Goal: Task Accomplishment & Management: Manage account settings

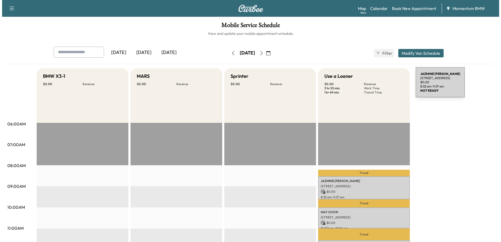
scroll to position [105, 0]
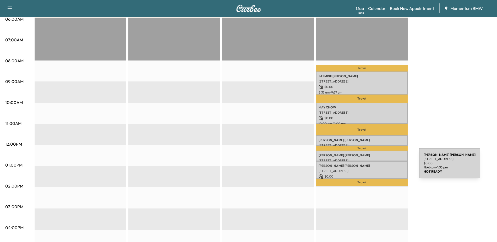
click at [380, 166] on div "[PERSON_NAME] [STREET_ADDRESS][PERSON_NAME] $ 0.00 12:46 pm - 1:36 pm" at bounding box center [362, 170] width 92 height 18
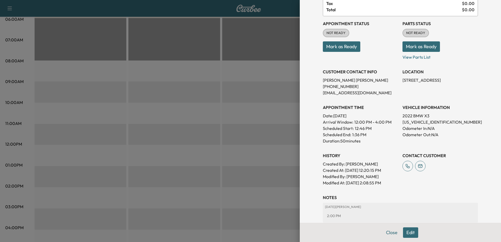
scroll to position [79, 0]
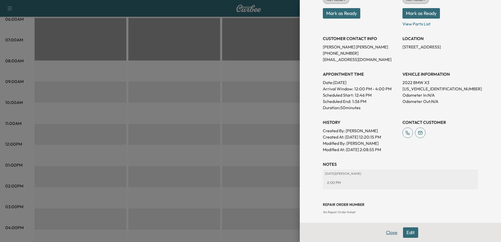
click at [389, 233] on button "Close" at bounding box center [391, 232] width 18 height 10
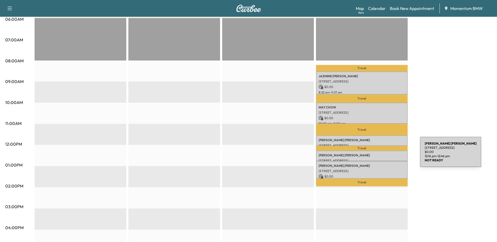
click at [381, 155] on p "[PERSON_NAME]" at bounding box center [362, 155] width 86 height 4
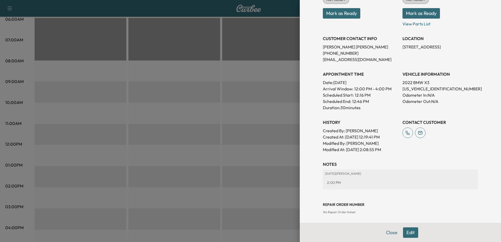
scroll to position [81, 0]
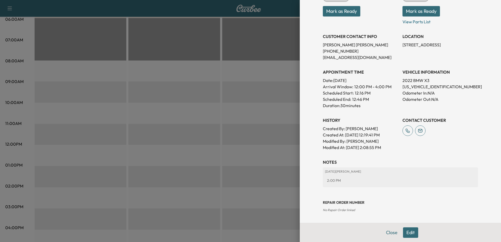
click at [408, 232] on button "Edit" at bounding box center [410, 232] width 15 height 10
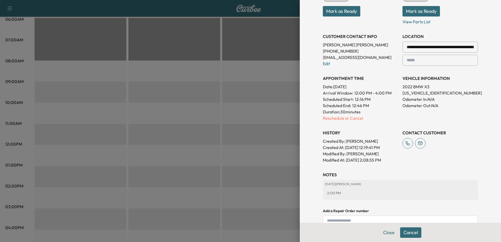
click at [351, 119] on p "Reschedule or Cancel" at bounding box center [360, 118] width 75 height 6
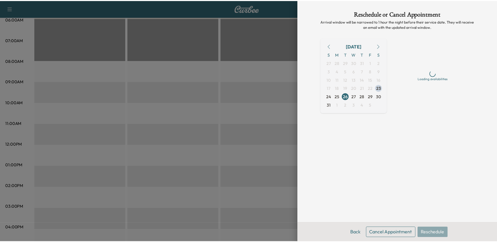
scroll to position [0, 0]
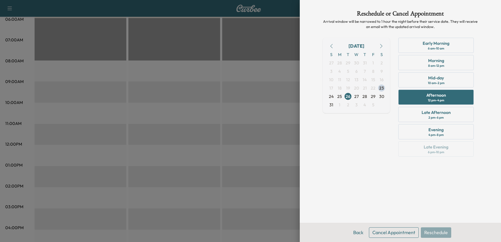
click at [403, 234] on button "Cancel Appointment" at bounding box center [394, 232] width 50 height 10
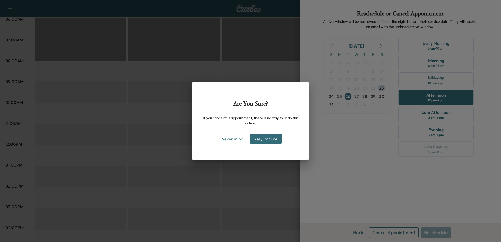
click at [273, 140] on button "Yes, I'm Sure" at bounding box center [266, 138] width 32 height 9
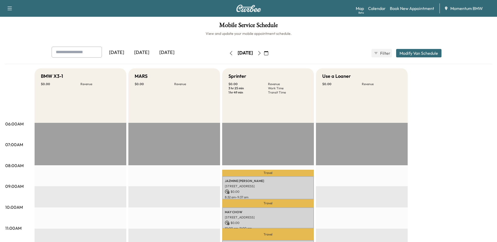
click at [229, 54] on icon "button" at bounding box center [231, 53] width 4 height 4
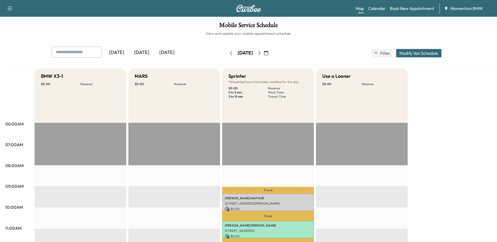
click at [261, 53] on icon "button" at bounding box center [259, 53] width 4 height 4
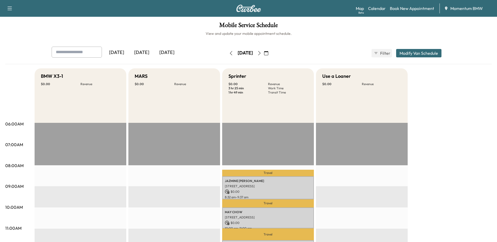
click at [261, 52] on icon "button" at bounding box center [259, 53] width 4 height 4
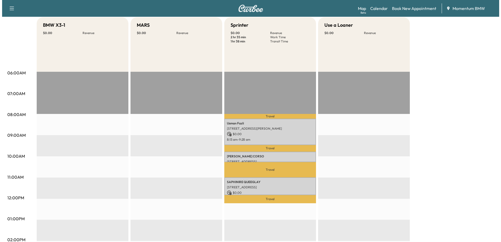
scroll to position [52, 0]
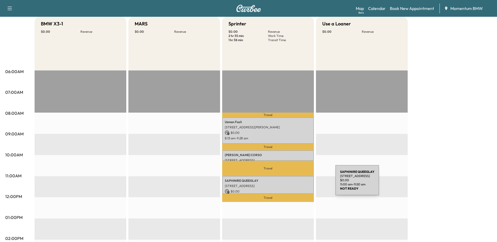
click at [296, 184] on p "[STREET_ADDRESS]" at bounding box center [268, 186] width 86 height 4
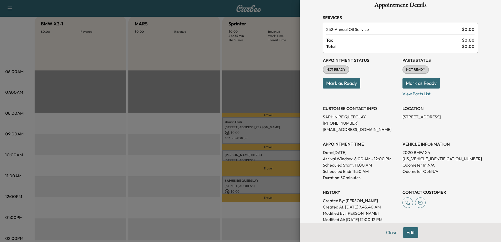
scroll to position [0, 0]
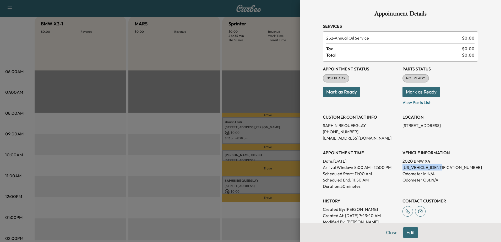
drag, startPoint x: 397, startPoint y: 167, endPoint x: 442, endPoint y: 166, distance: 44.8
click at [442, 166] on div "Appointment Status NOT READY Mark as Ready Parts Status NOT READY Mark as Ready…" at bounding box center [400, 147] width 155 height 170
drag, startPoint x: 442, startPoint y: 166, endPoint x: 438, endPoint y: 167, distance: 3.8
copy p "[US_VEHICLE_IDENTIFICATION_NUMBER]"
drag, startPoint x: 398, startPoint y: 124, endPoint x: 452, endPoint y: 126, distance: 54.5
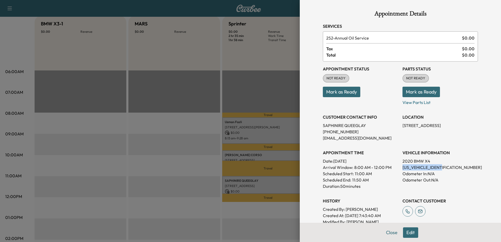
click at [452, 126] on div "Appointment Status NOT READY Mark as Ready Parts Status NOT READY Mark as Ready…" at bounding box center [400, 147] width 155 height 170
copy p "[STREET_ADDRESS]"
click at [481, 203] on div "Appointment Details Services 252 - Annual Oil Service $ 0.00 Tax $ 0.00 Total $…" at bounding box center [400, 121] width 201 height 242
click at [413, 167] on p "[US_VEHICLE_IDENTIFICATION_NUMBER]" at bounding box center [439, 167] width 75 height 6
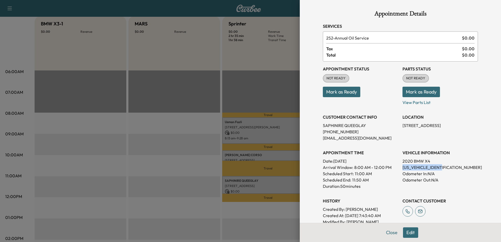
copy p "[US_VEHICLE_IDENTIFICATION_NUMBER]"
click at [386, 232] on button "Close" at bounding box center [391, 232] width 18 height 10
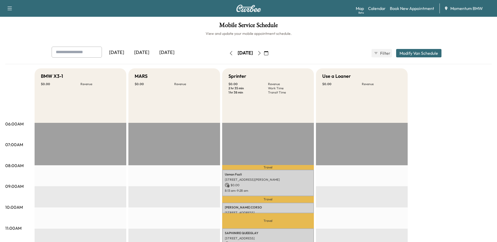
click at [261, 51] on icon "button" at bounding box center [259, 53] width 4 height 4
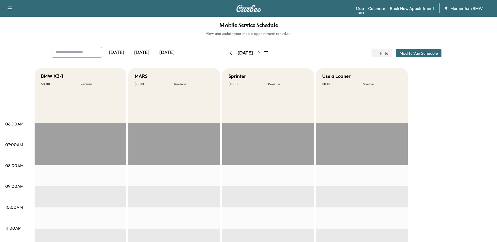
click at [261, 53] on icon "button" at bounding box center [259, 53] width 4 height 4
